Goal: Book appointment/travel/reservation

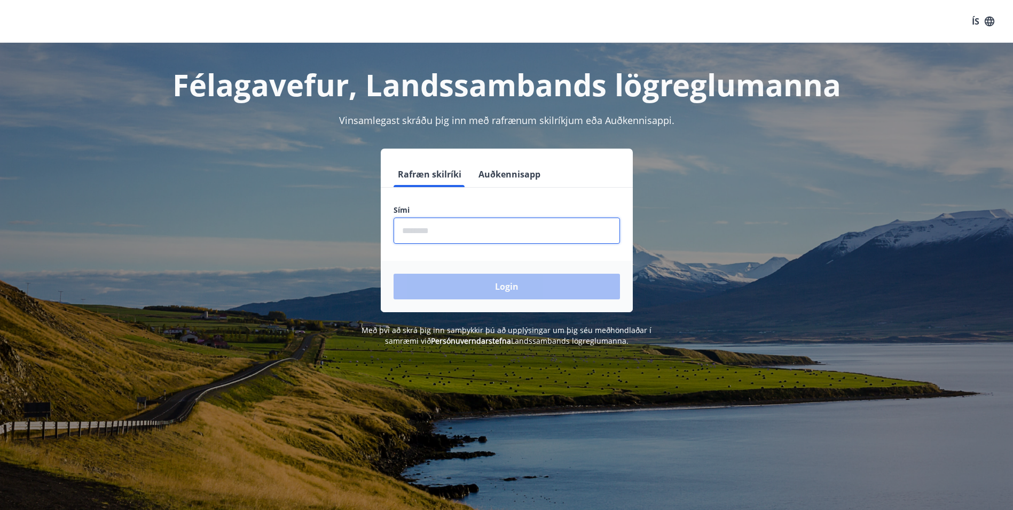
click at [471, 225] on input "phone" at bounding box center [507, 230] width 227 height 26
type input "********"
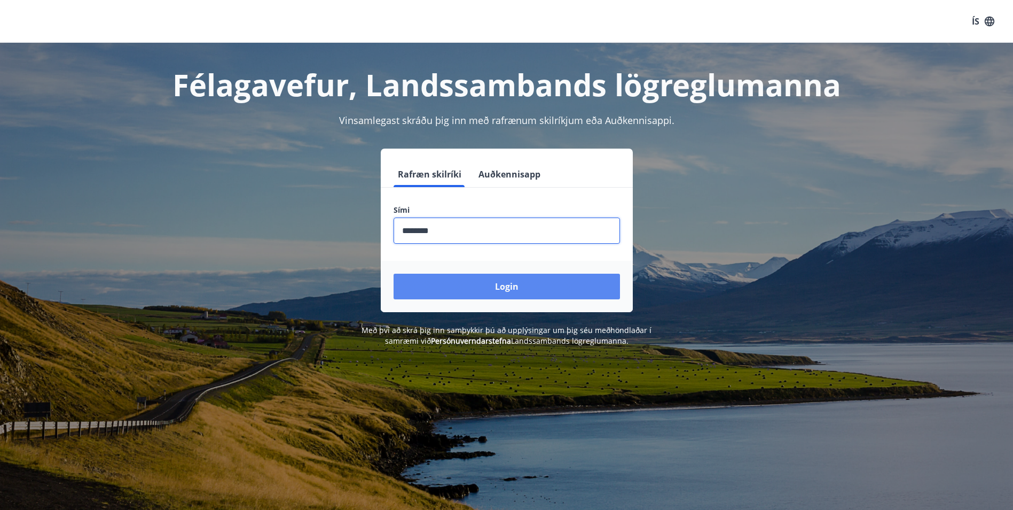
click at [463, 292] on button "Login" at bounding box center [507, 287] width 227 height 26
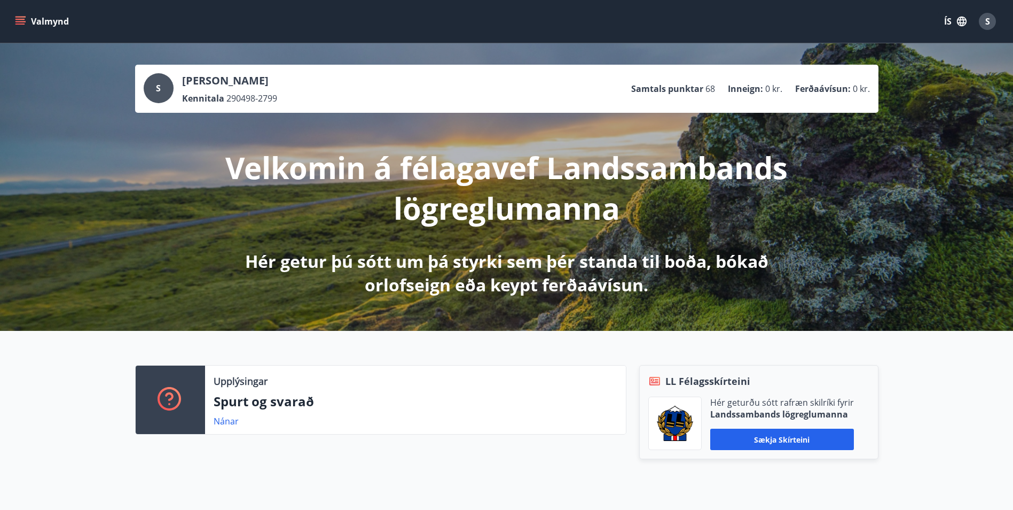
click at [18, 18] on icon "menu" at bounding box center [20, 21] width 11 height 11
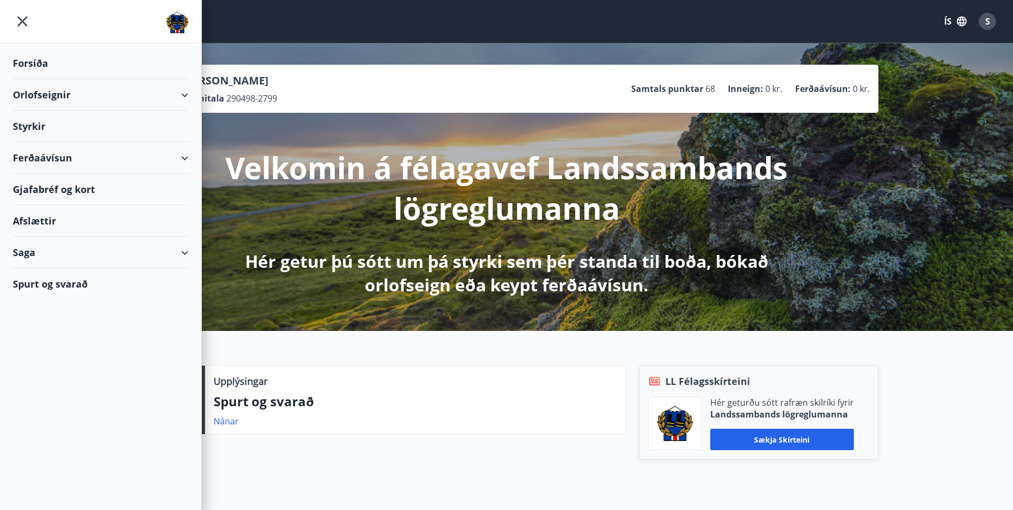
click at [185, 92] on div "Orlofseignir" at bounding box center [101, 95] width 176 height 32
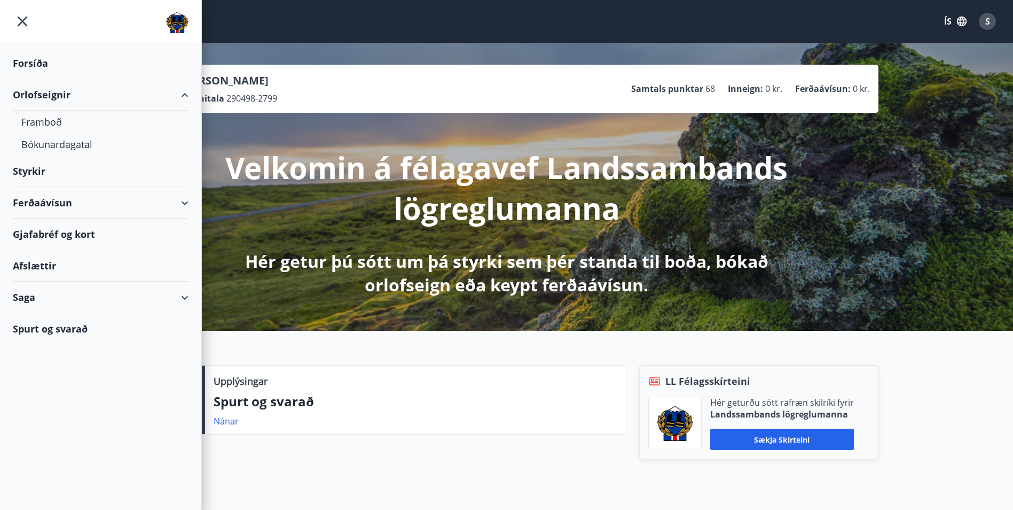
click at [40, 95] on div "Orlofseignir" at bounding box center [101, 95] width 176 height 32
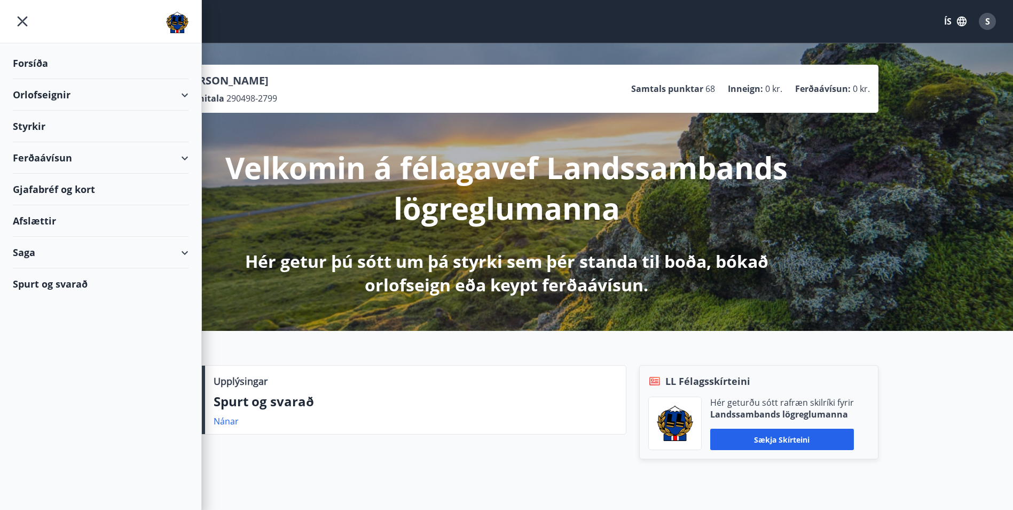
click at [40, 95] on div "Orlofseignir" at bounding box center [101, 95] width 176 height 32
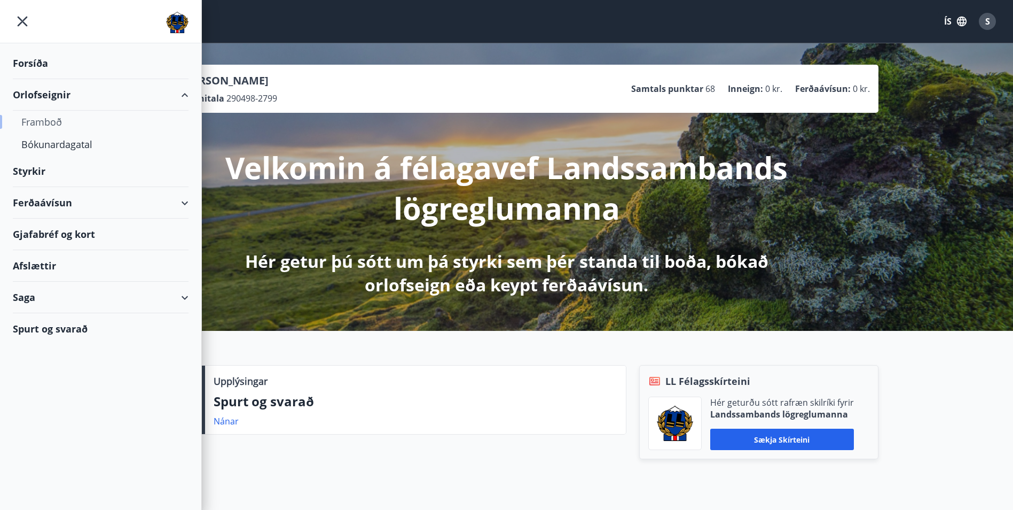
click at [43, 123] on div "Framboð" at bounding box center [100, 122] width 159 height 22
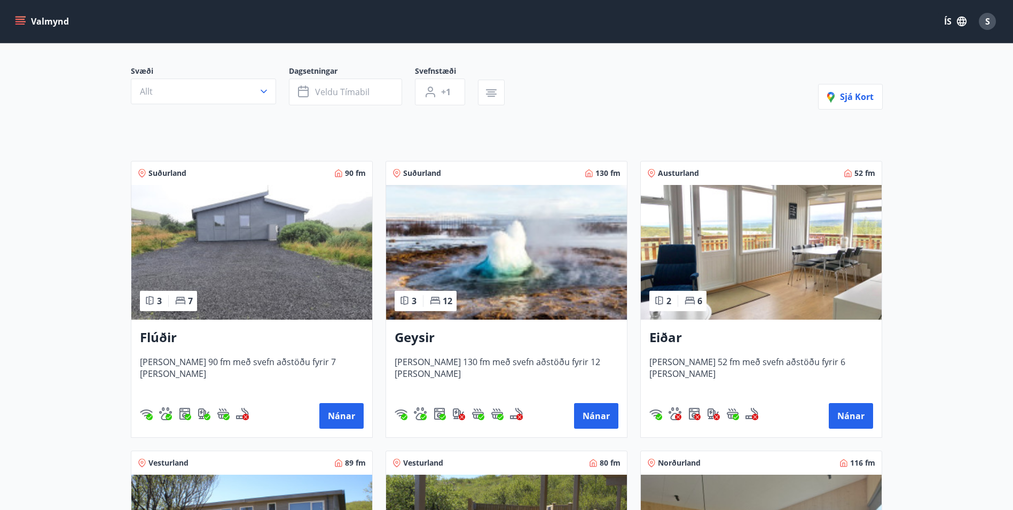
scroll to position [53, 0]
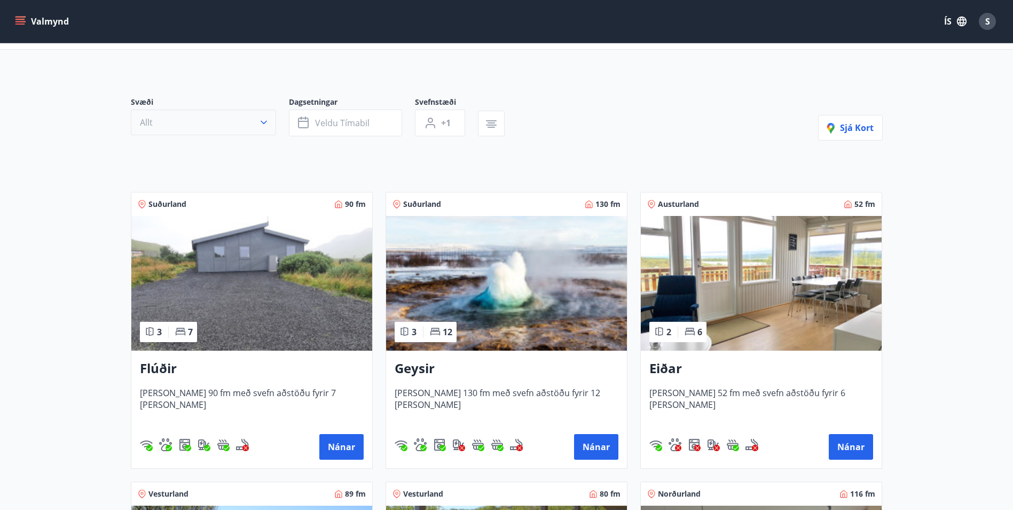
click at [212, 122] on button "Allt" at bounding box center [203, 123] width 145 height 26
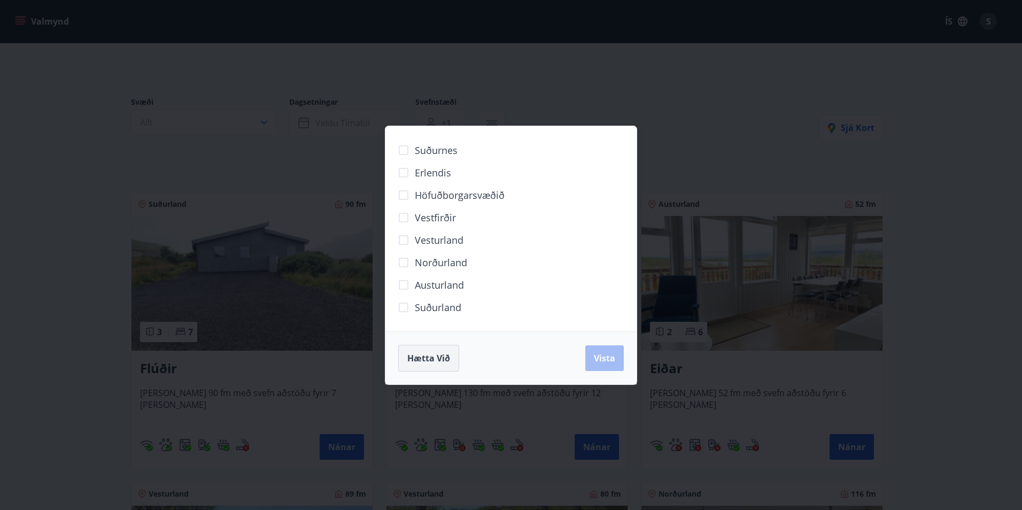
click at [433, 362] on span "Hætta við" at bounding box center [428, 358] width 43 height 12
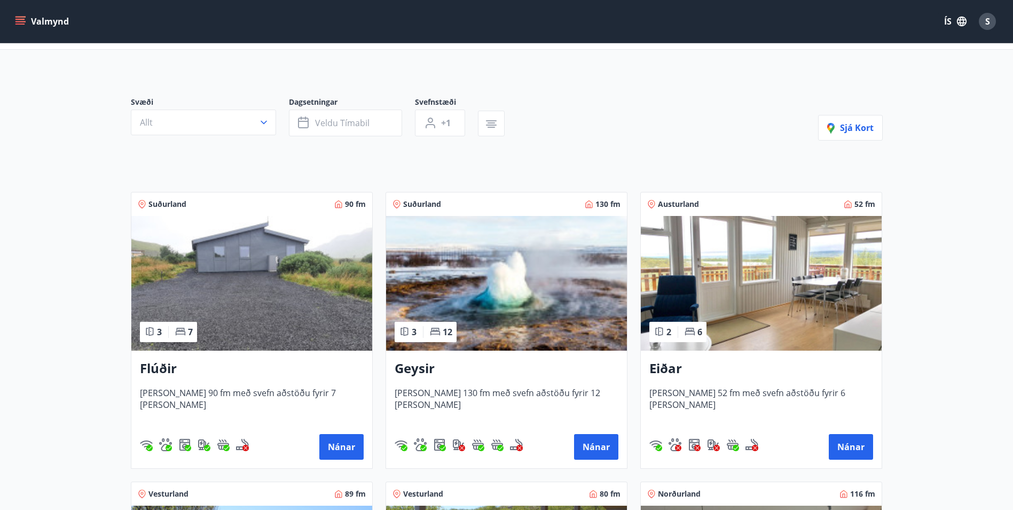
click at [302, 259] on img at bounding box center [251, 283] width 241 height 135
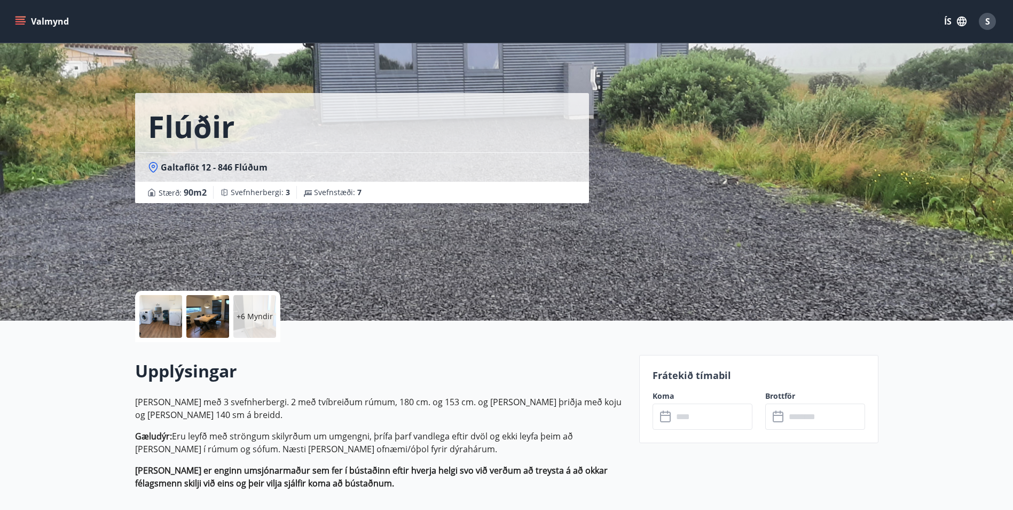
click at [251, 303] on div "+6 Myndir" at bounding box center [254, 316] width 43 height 43
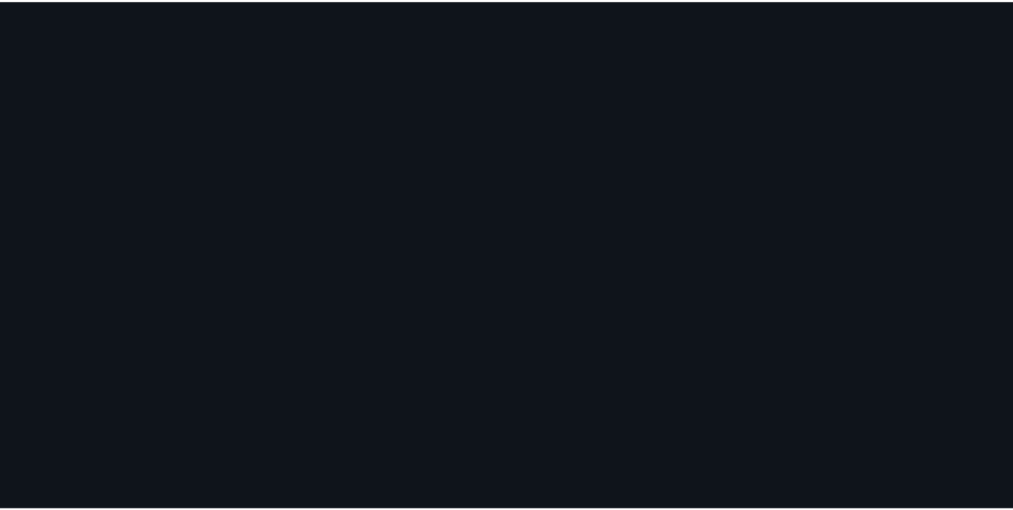
scroll to position [190, 0]
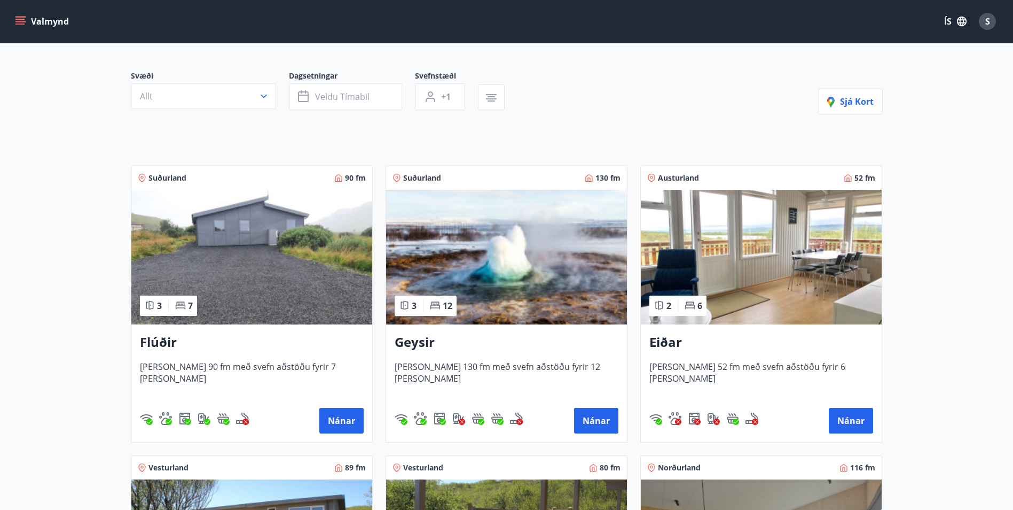
scroll to position [107, 0]
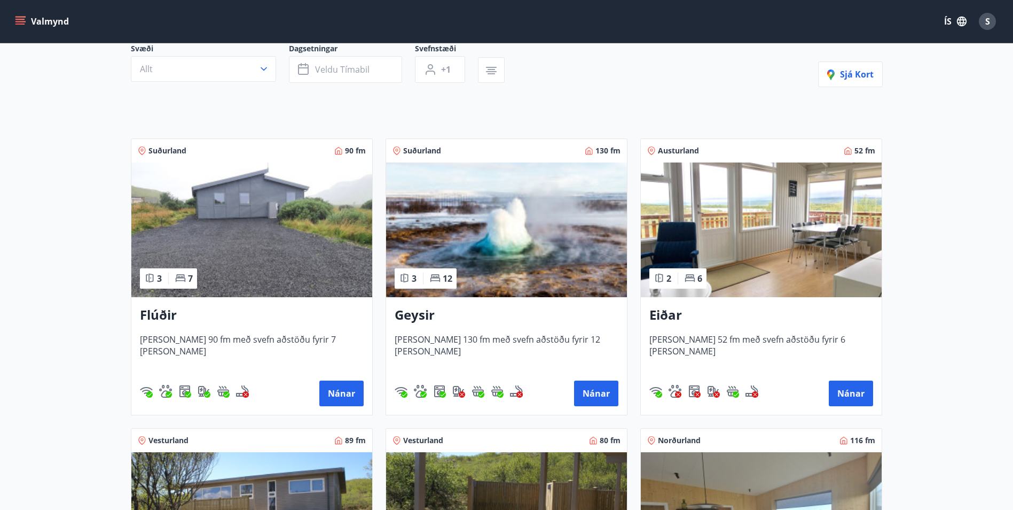
click at [189, 279] on span "7" at bounding box center [190, 278] width 5 height 12
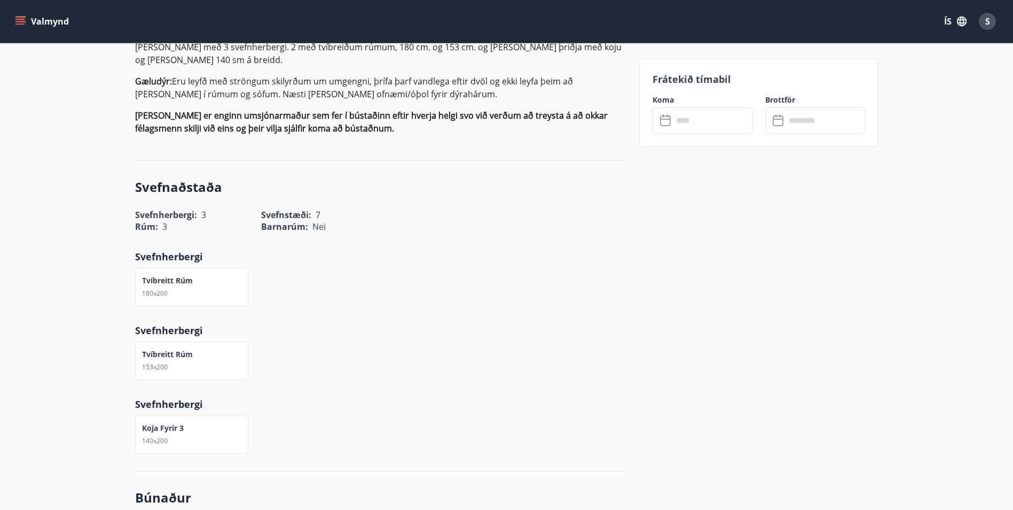
scroll to position [374, 0]
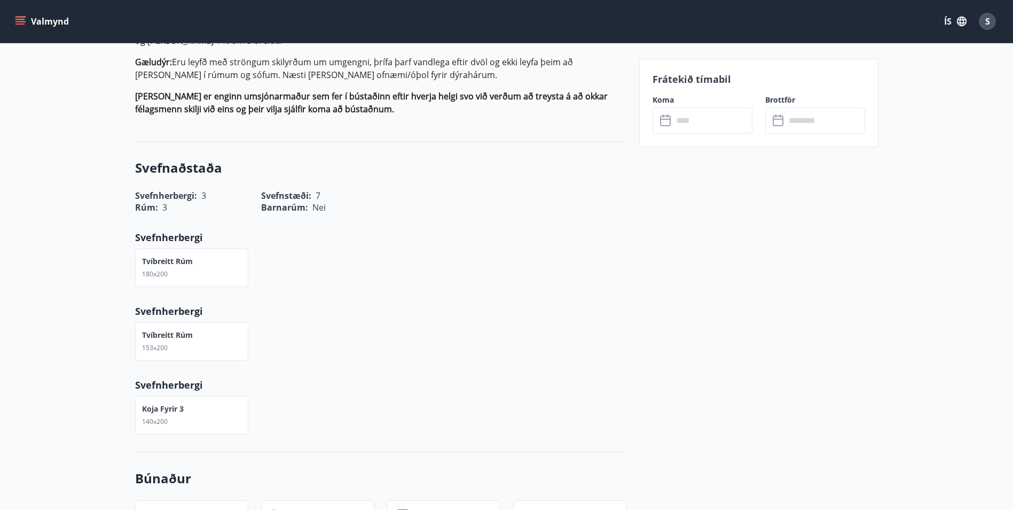
click at [164, 411] on p "Koja fyrir 3" at bounding box center [163, 408] width 42 height 11
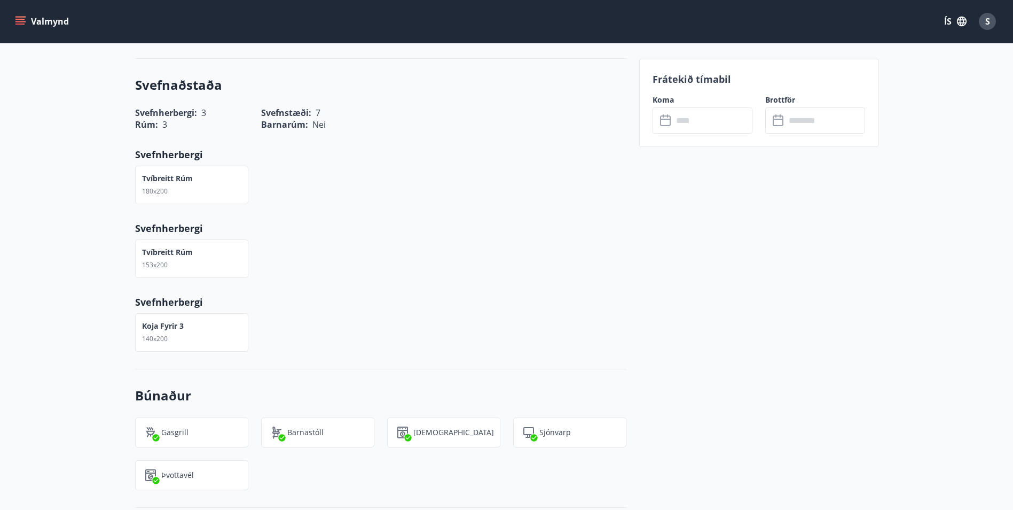
scroll to position [474, 0]
